Goal: Information Seeking & Learning: Learn about a topic

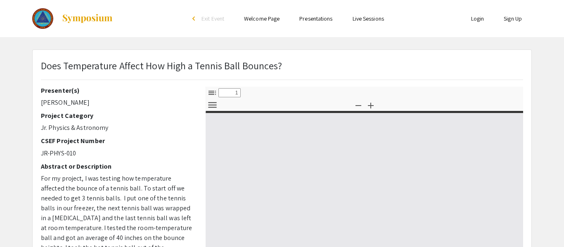
select select "custom"
type input "0"
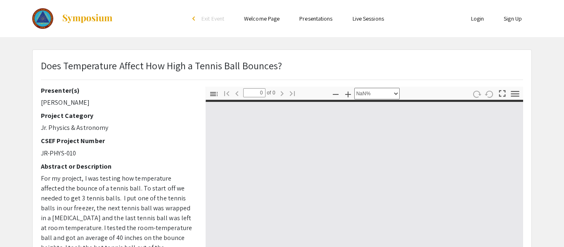
select select "auto"
type input "1"
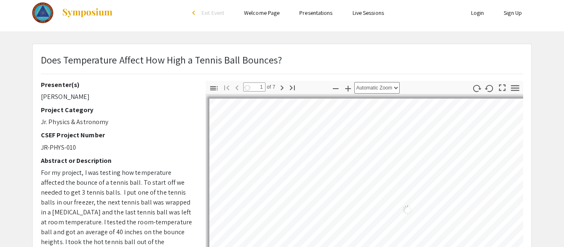
select select "auto"
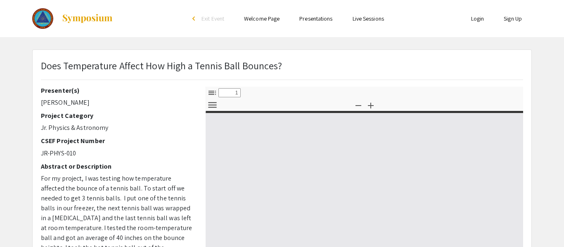
select select "custom"
type input "0"
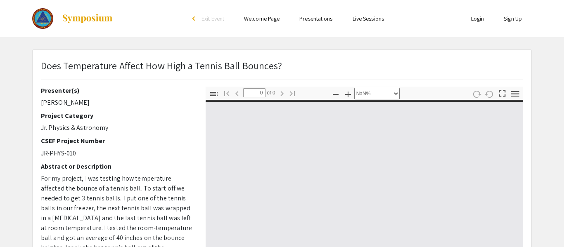
select select "auto"
type input "1"
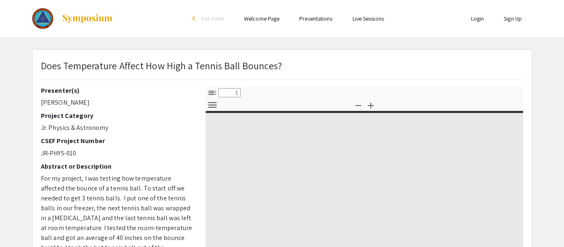
select select "custom"
type input "0"
select select "custom"
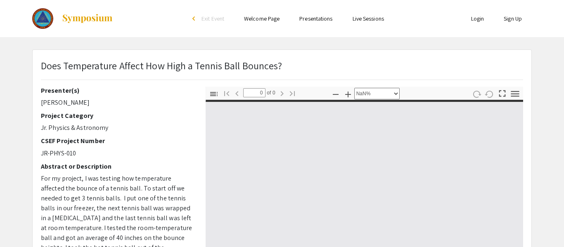
type input "1"
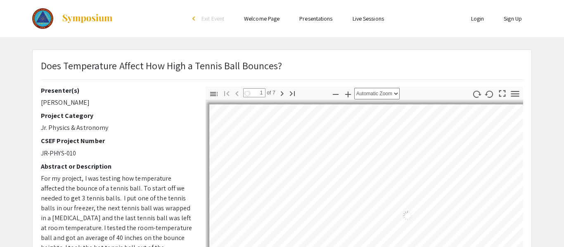
select select "auto"
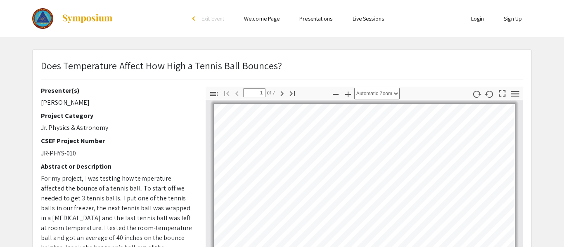
click at [168, 172] on div "Presenter(s) Lucas Miller Project Category Jr. Physics & Astronomy CSEF Project…" at bounding box center [117, 231] width 152 height 289
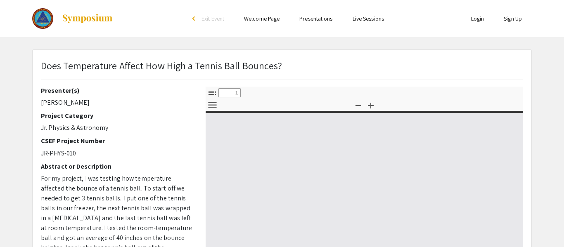
select select "custom"
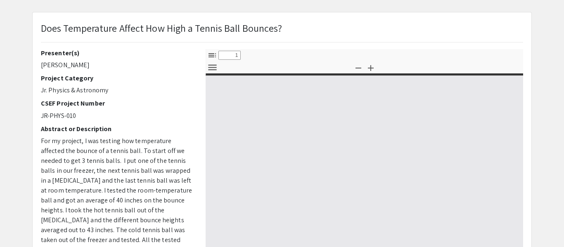
type input "0"
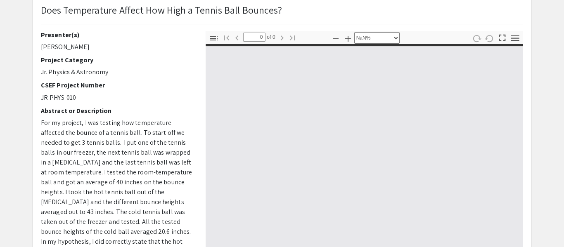
select select "auto"
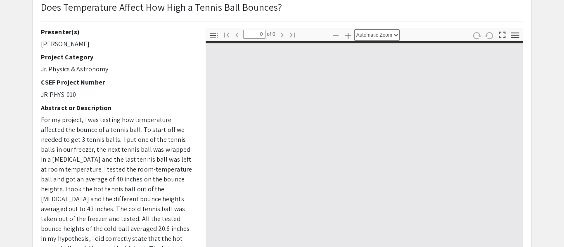
type input "1"
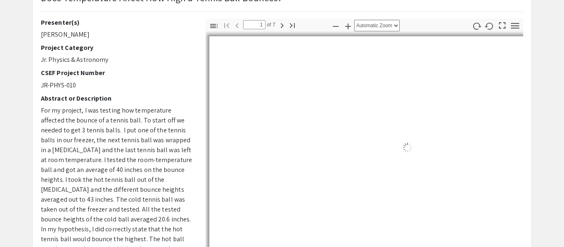
select select "auto"
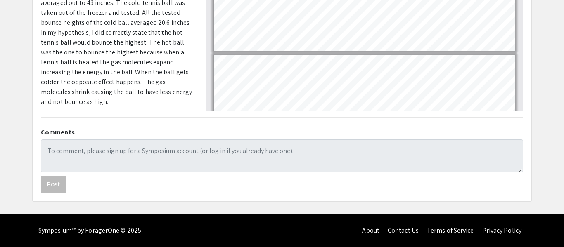
type input "1"
